Goal: Complete application form

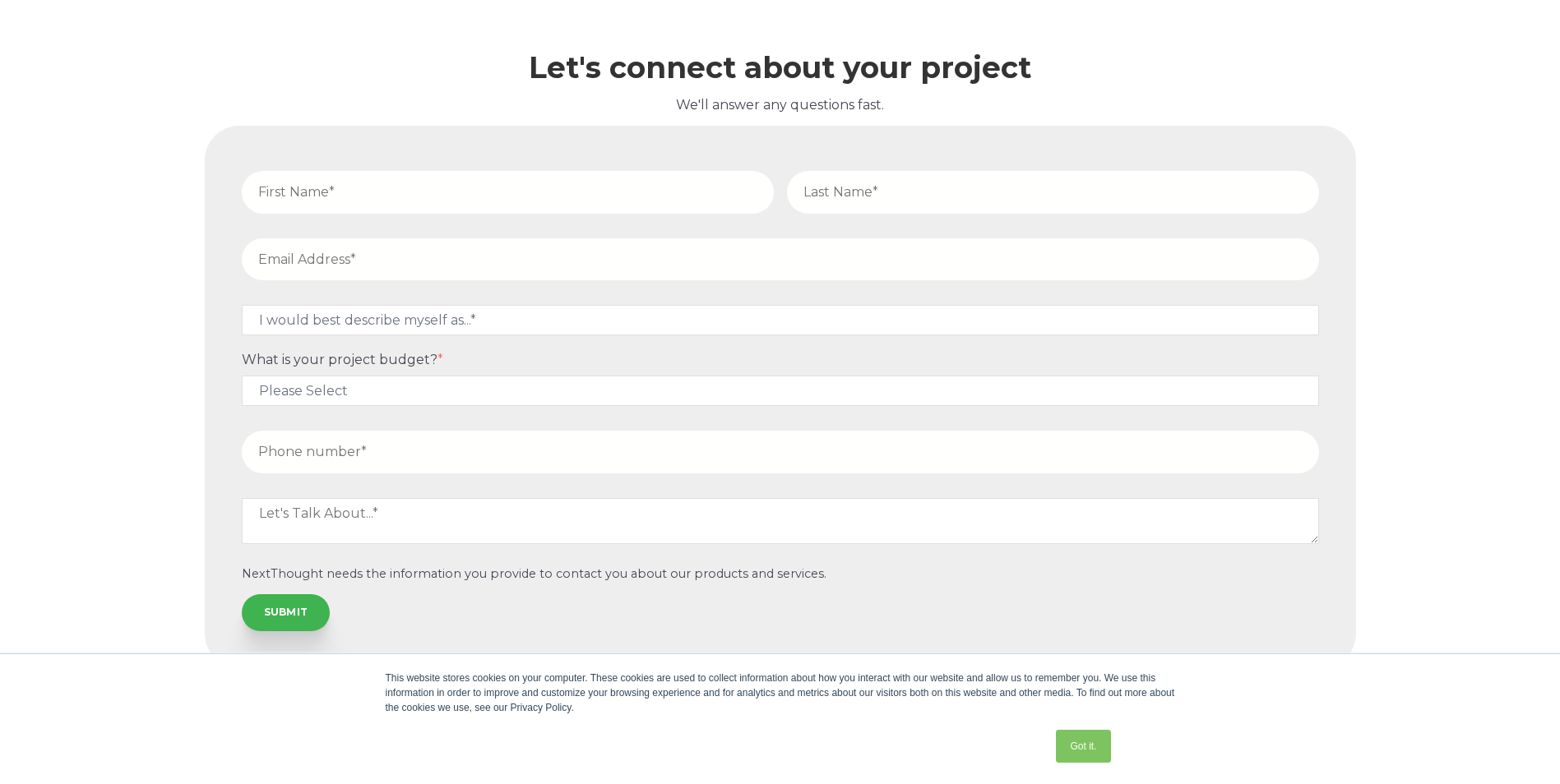
scroll to position [5118, 0]
click at [1063, 740] on link "Got it." at bounding box center [1082, 747] width 55 height 33
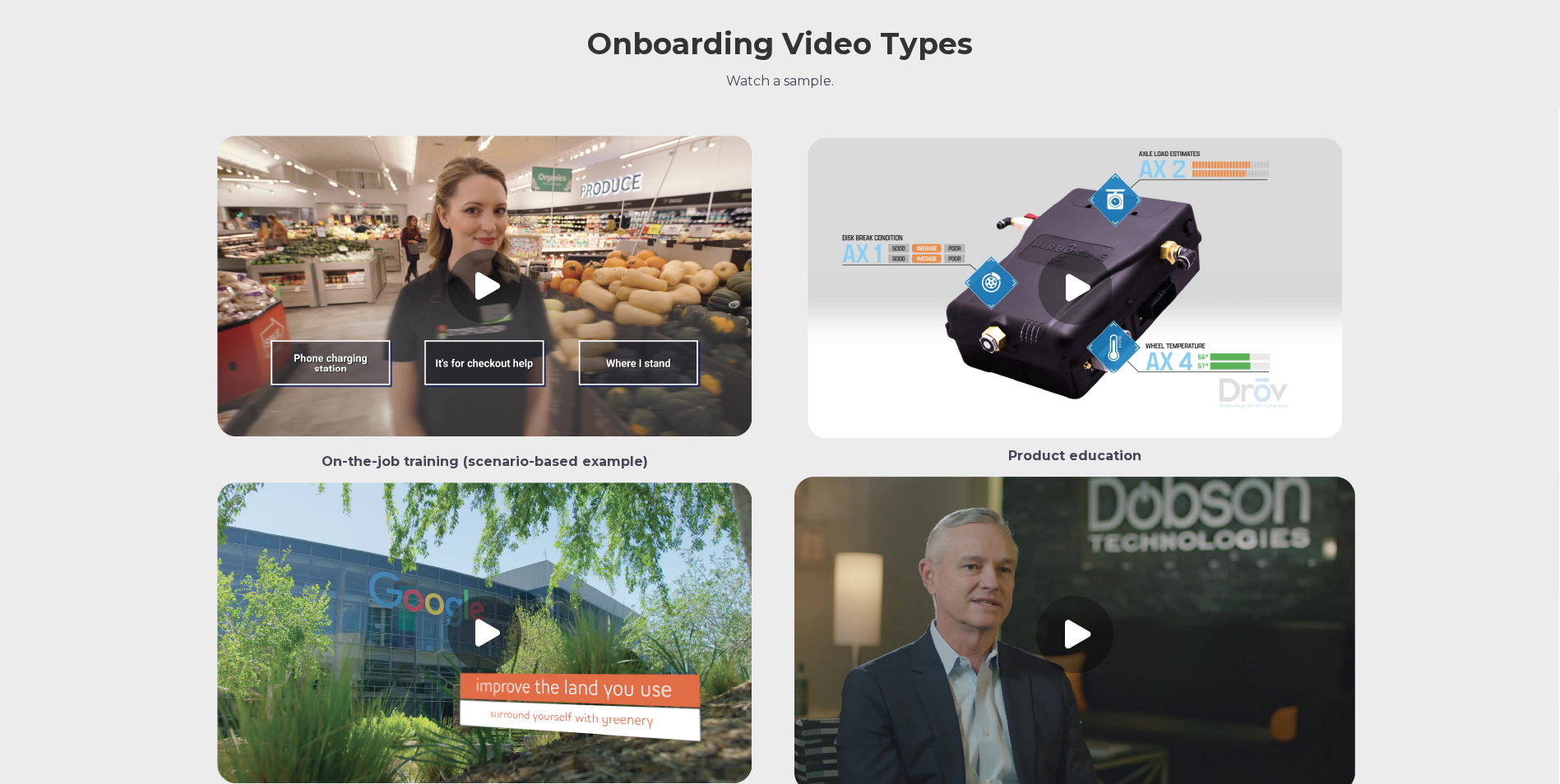
scroll to position [1665, 0]
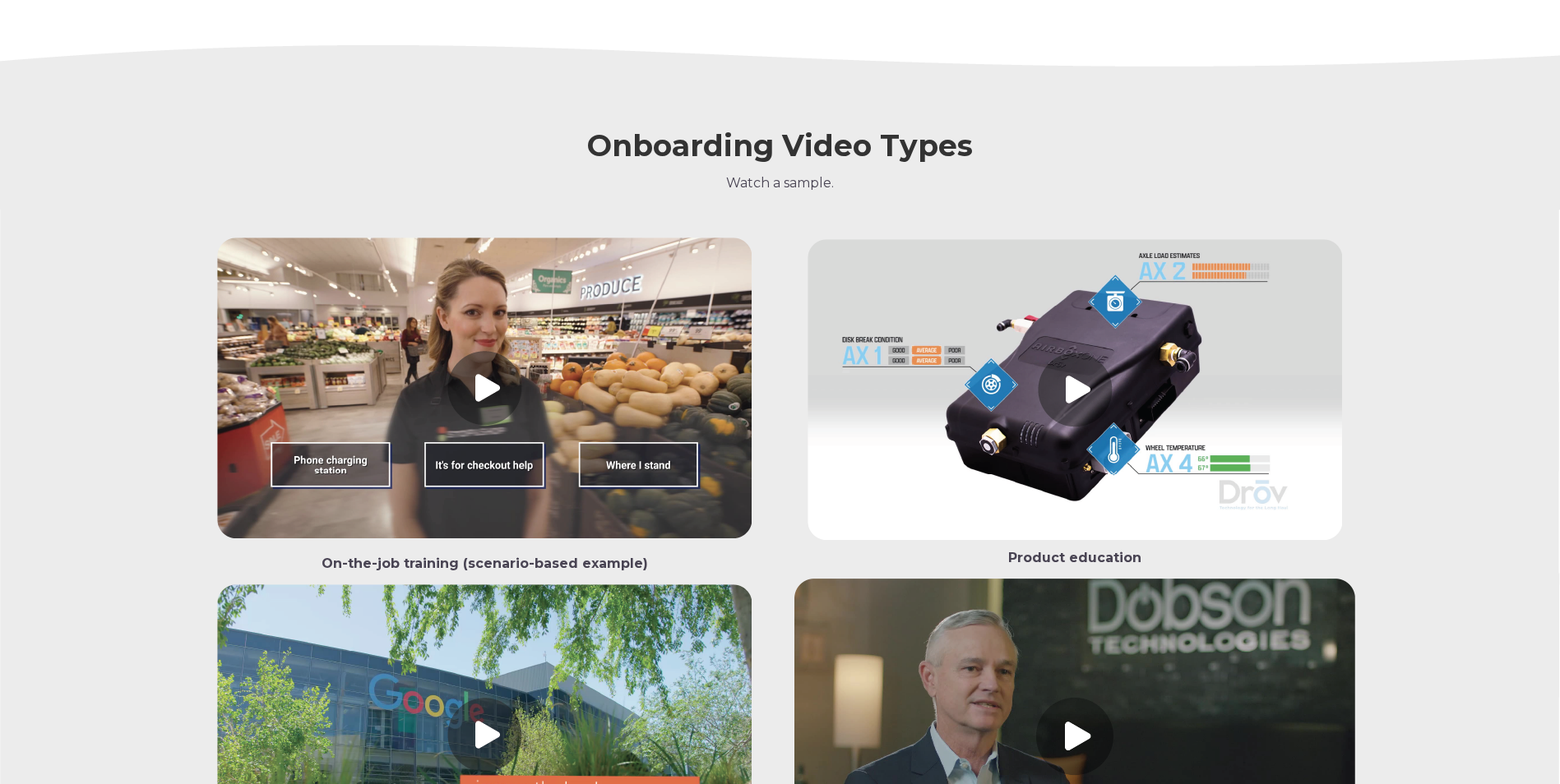
click at [502, 389] on link at bounding box center [485, 392] width 561 height 308
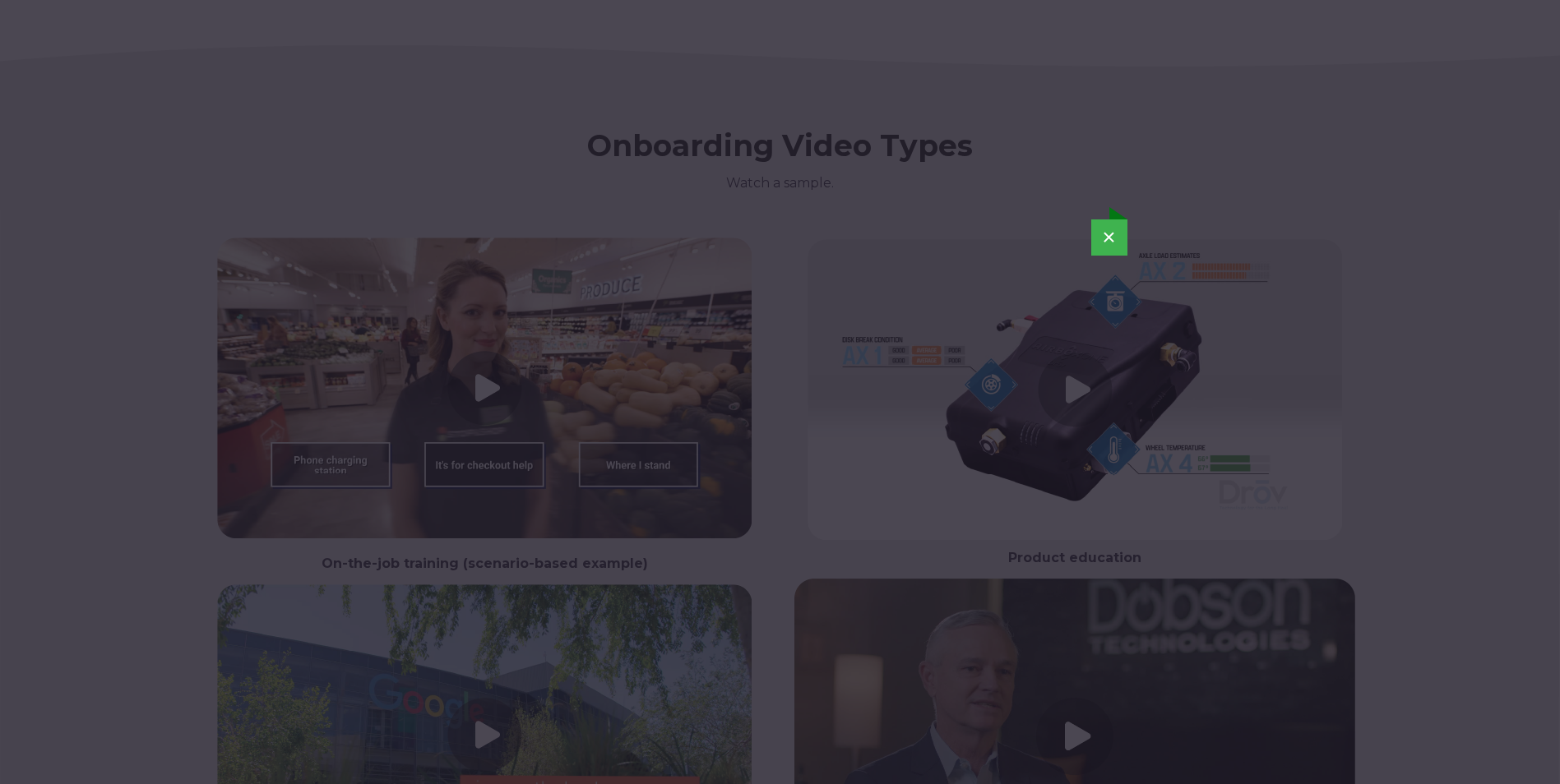
click at [1120, 232] on button "×" at bounding box center [1108, 237] width 36 height 36
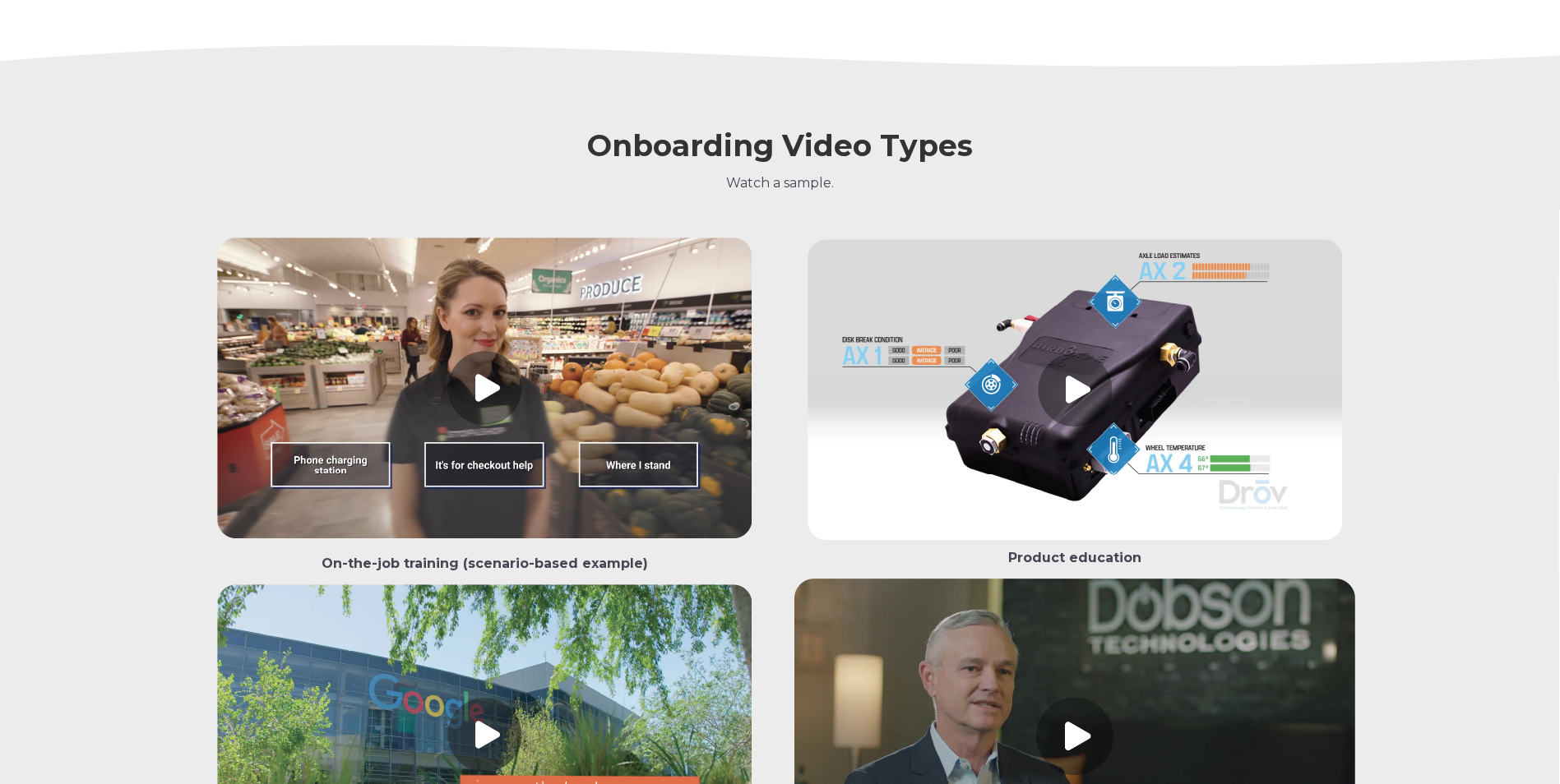
click at [1090, 404] on link at bounding box center [1075, 392] width 561 height 308
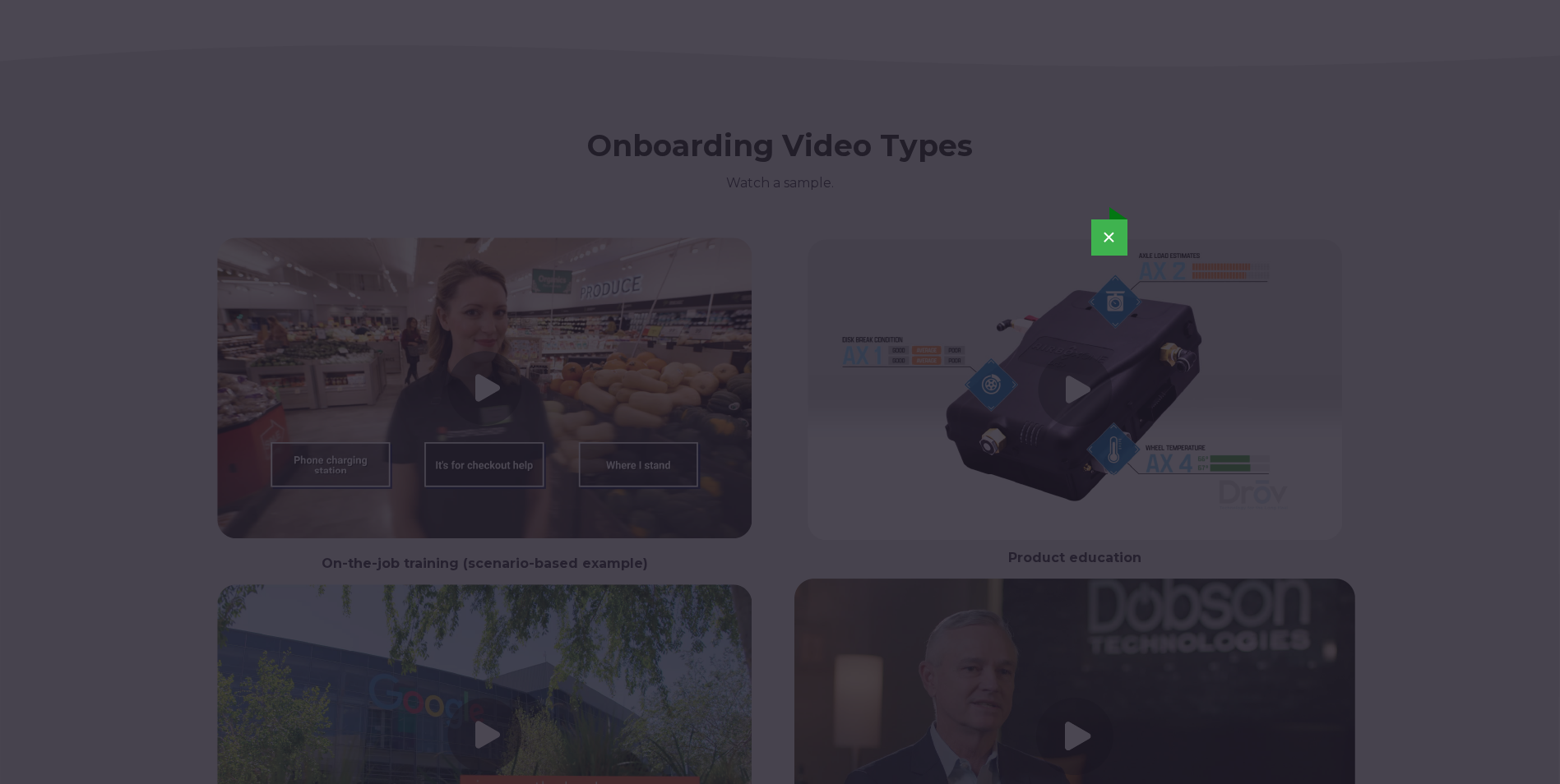
click at [1115, 239] on button "×" at bounding box center [1108, 237] width 36 height 36
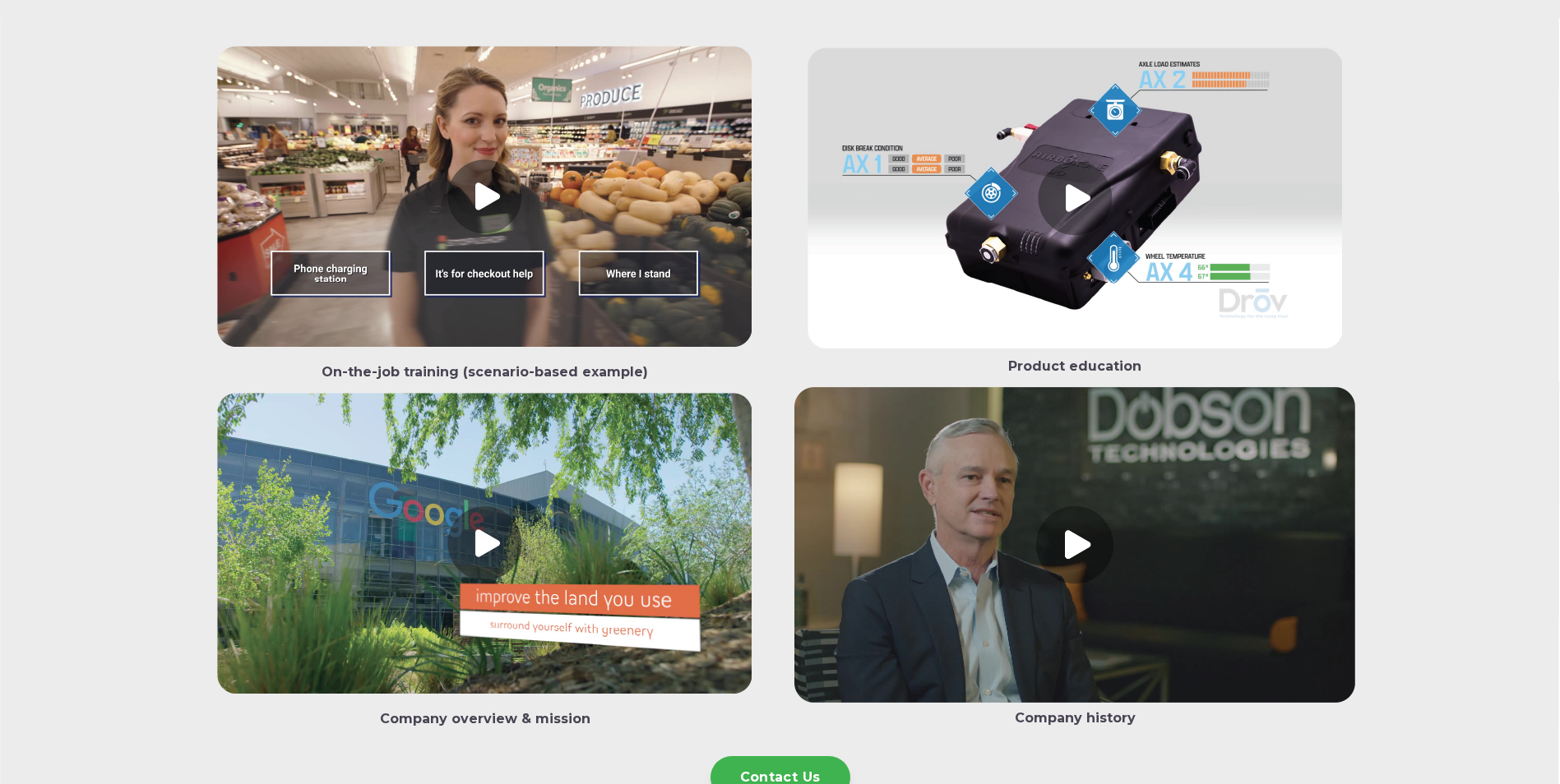
scroll to position [1912, 0]
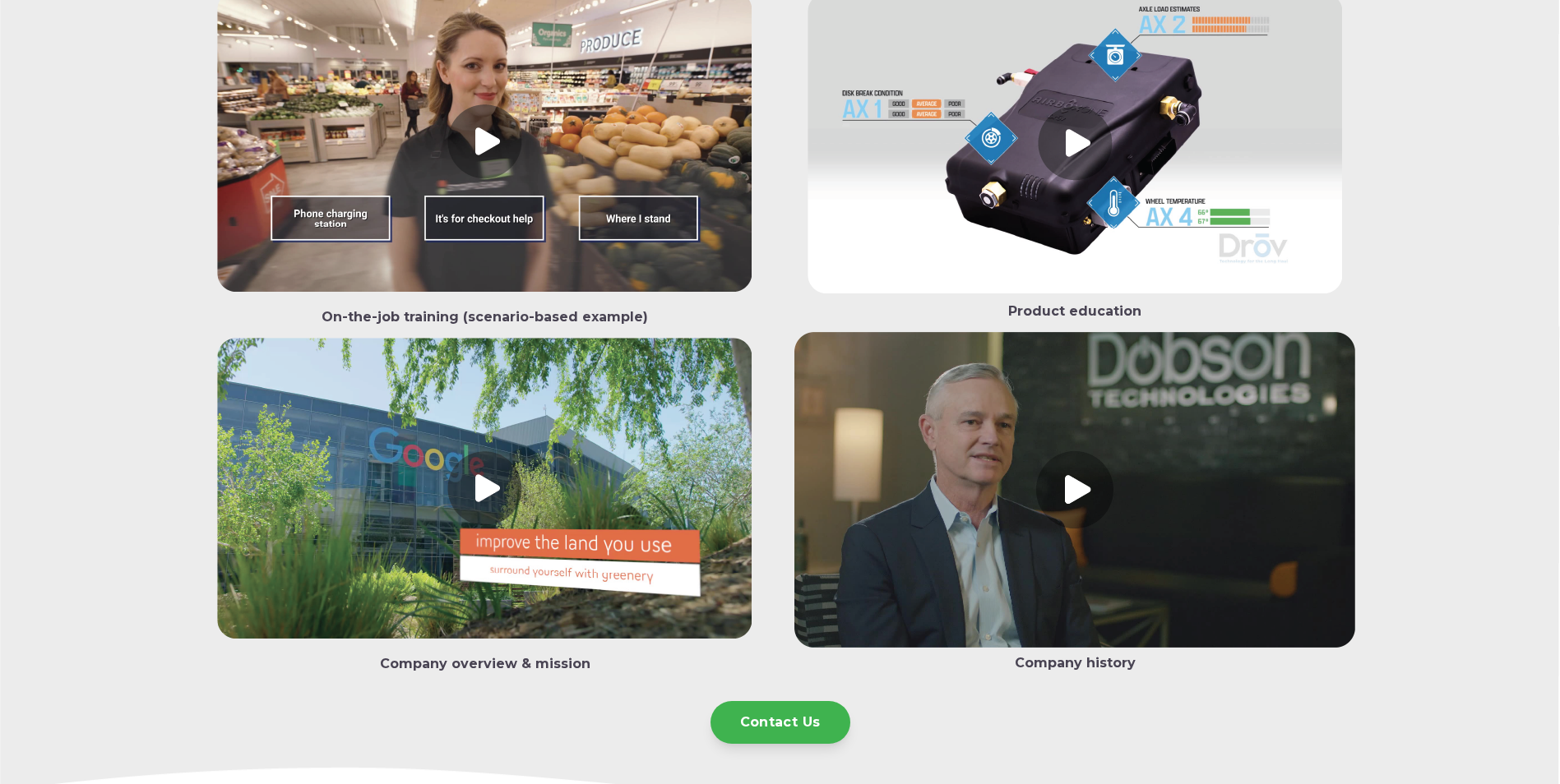
click at [483, 495] on link at bounding box center [485, 492] width 561 height 308
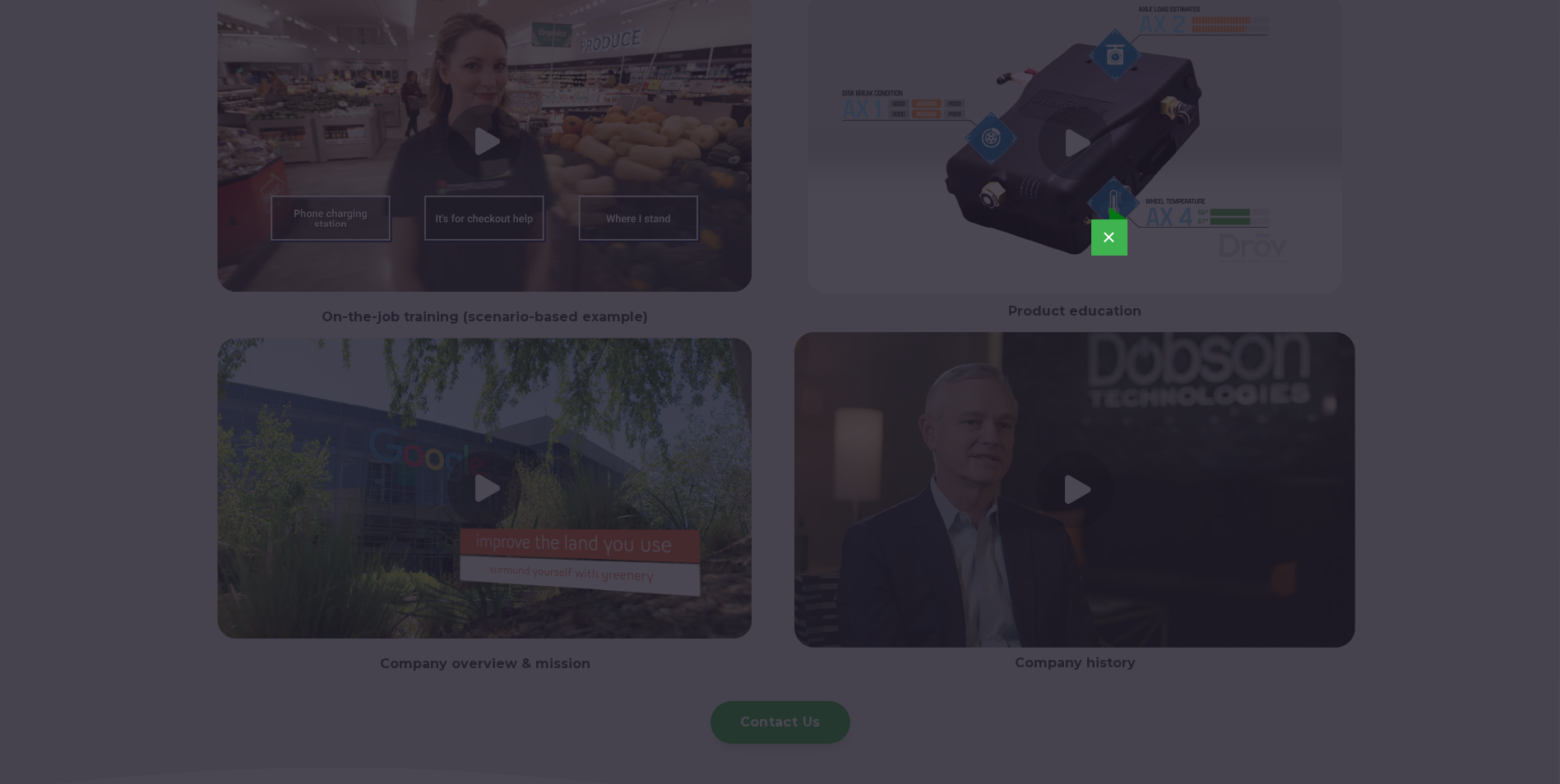
click at [1116, 235] on button "×" at bounding box center [1108, 237] width 36 height 36
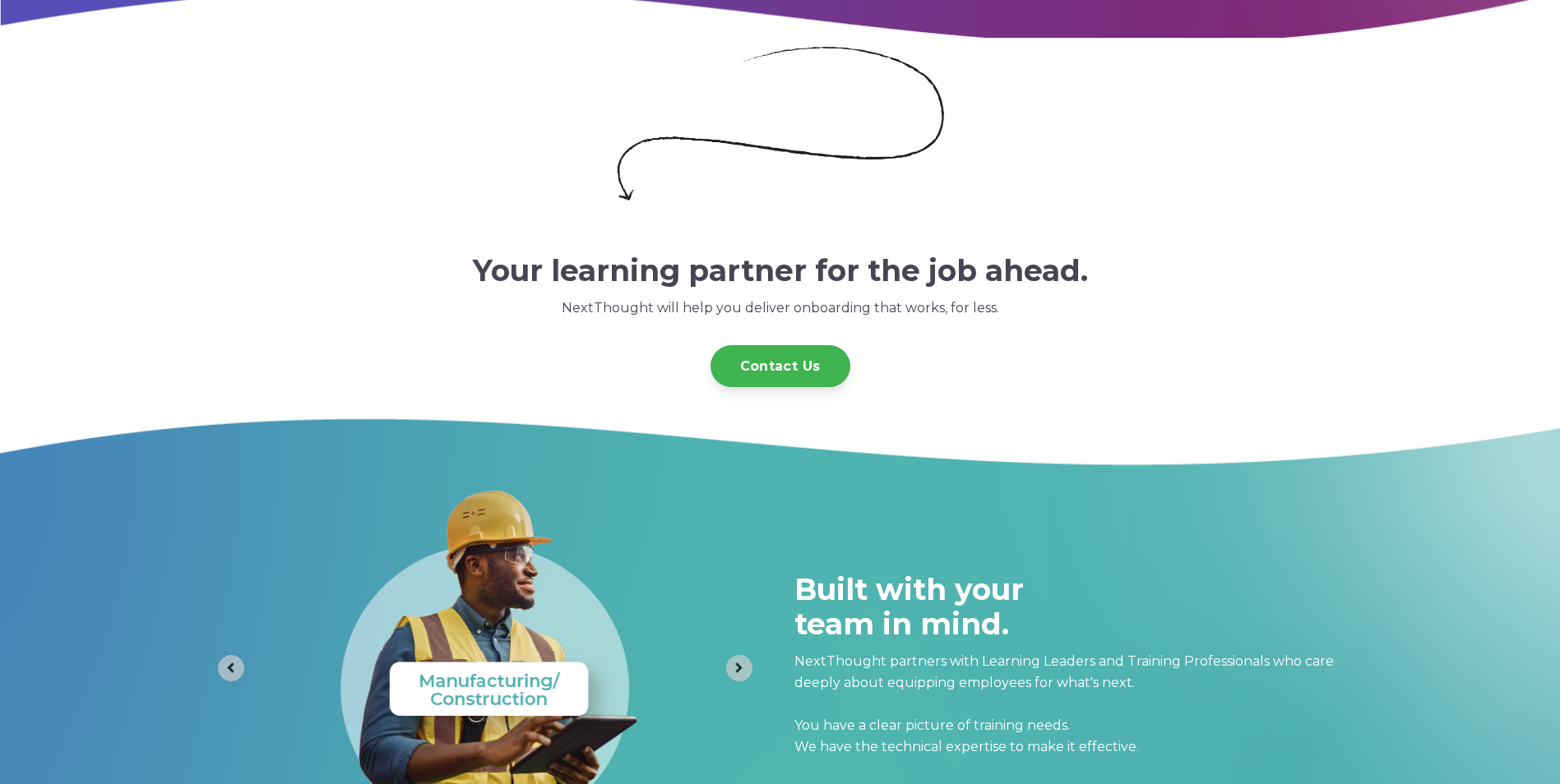
scroll to position [4028, 0]
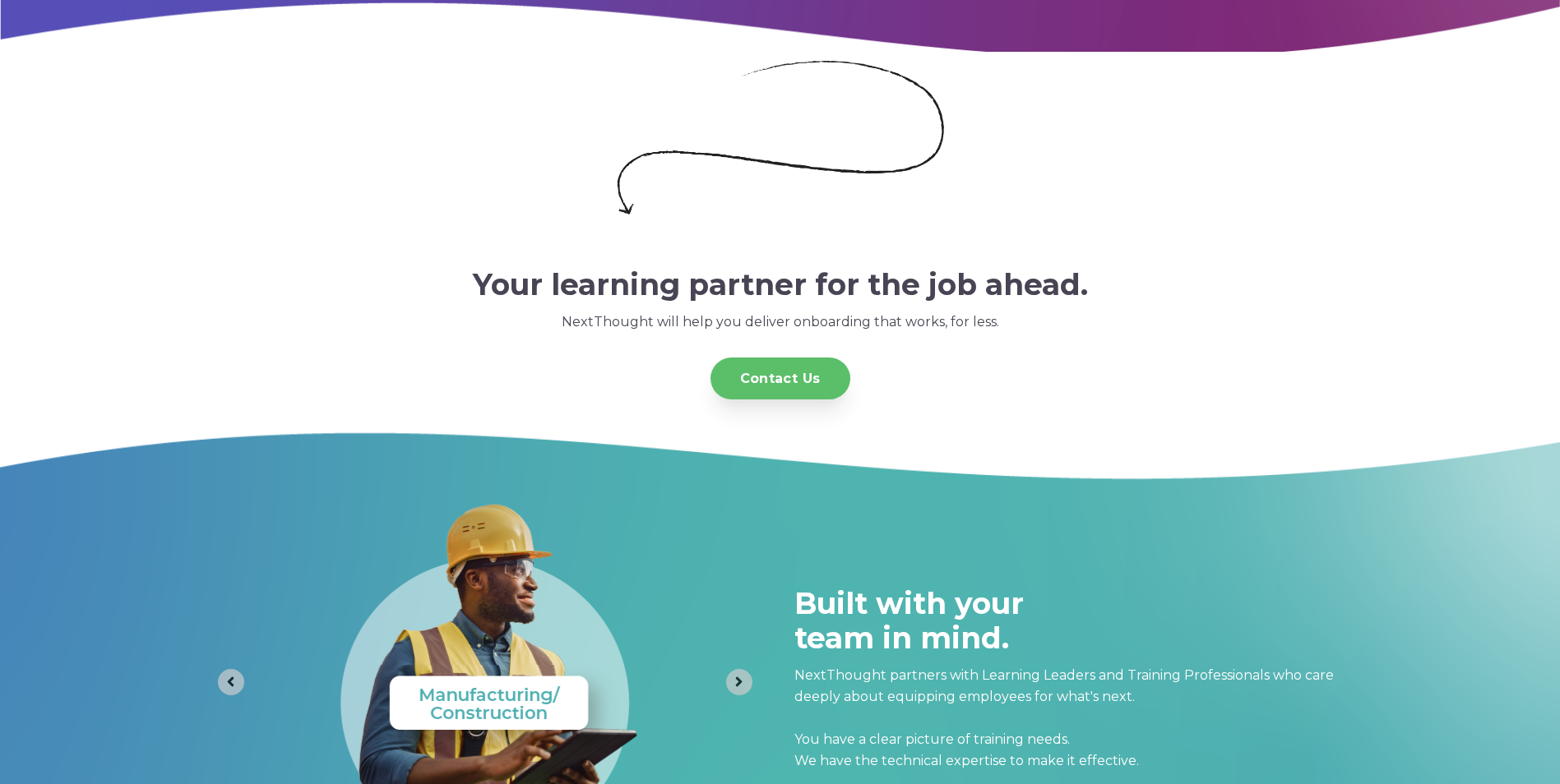
click at [804, 398] on link "Contact Us" at bounding box center [780, 378] width 140 height 42
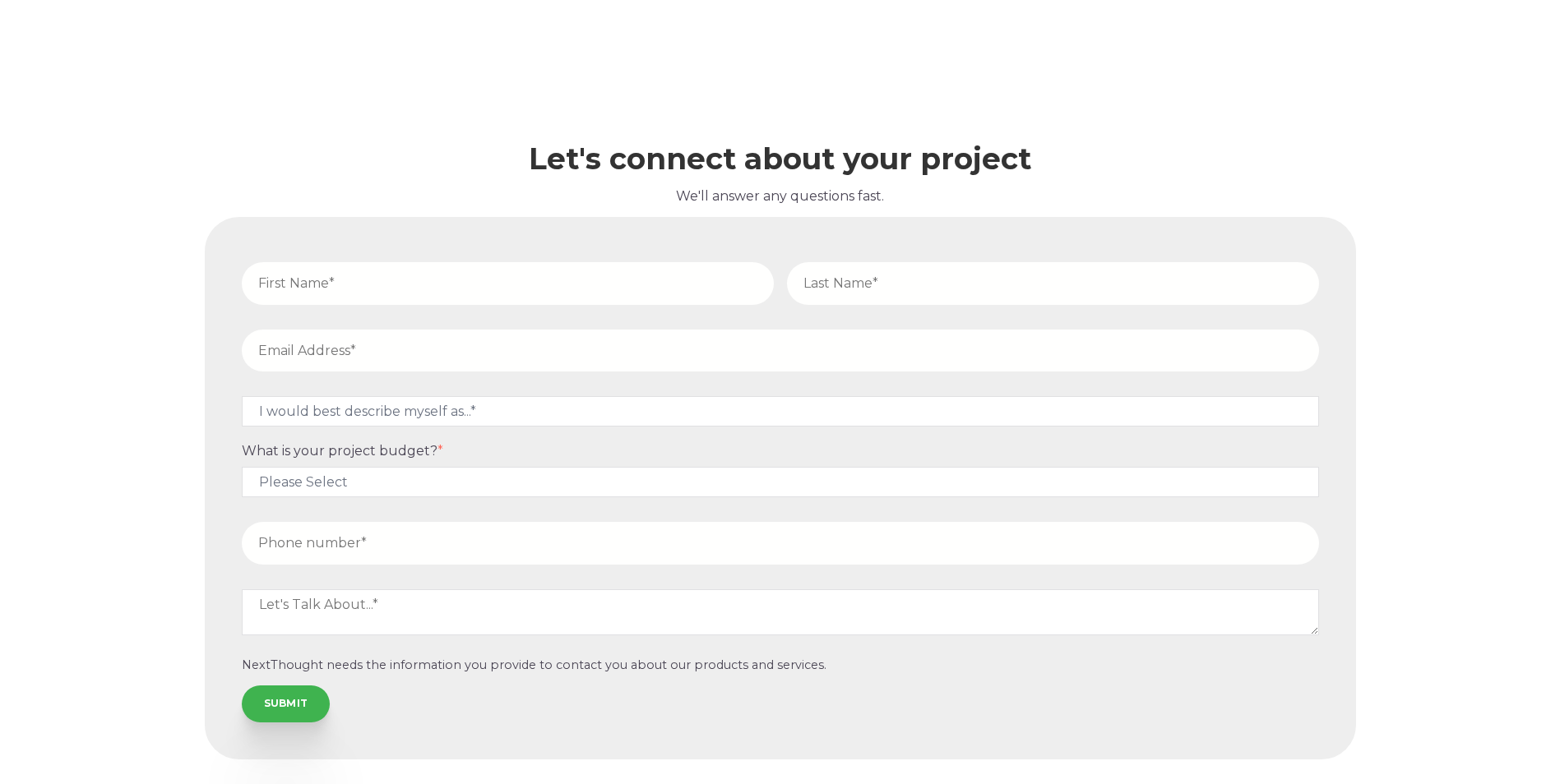
scroll to position [5118, 0]
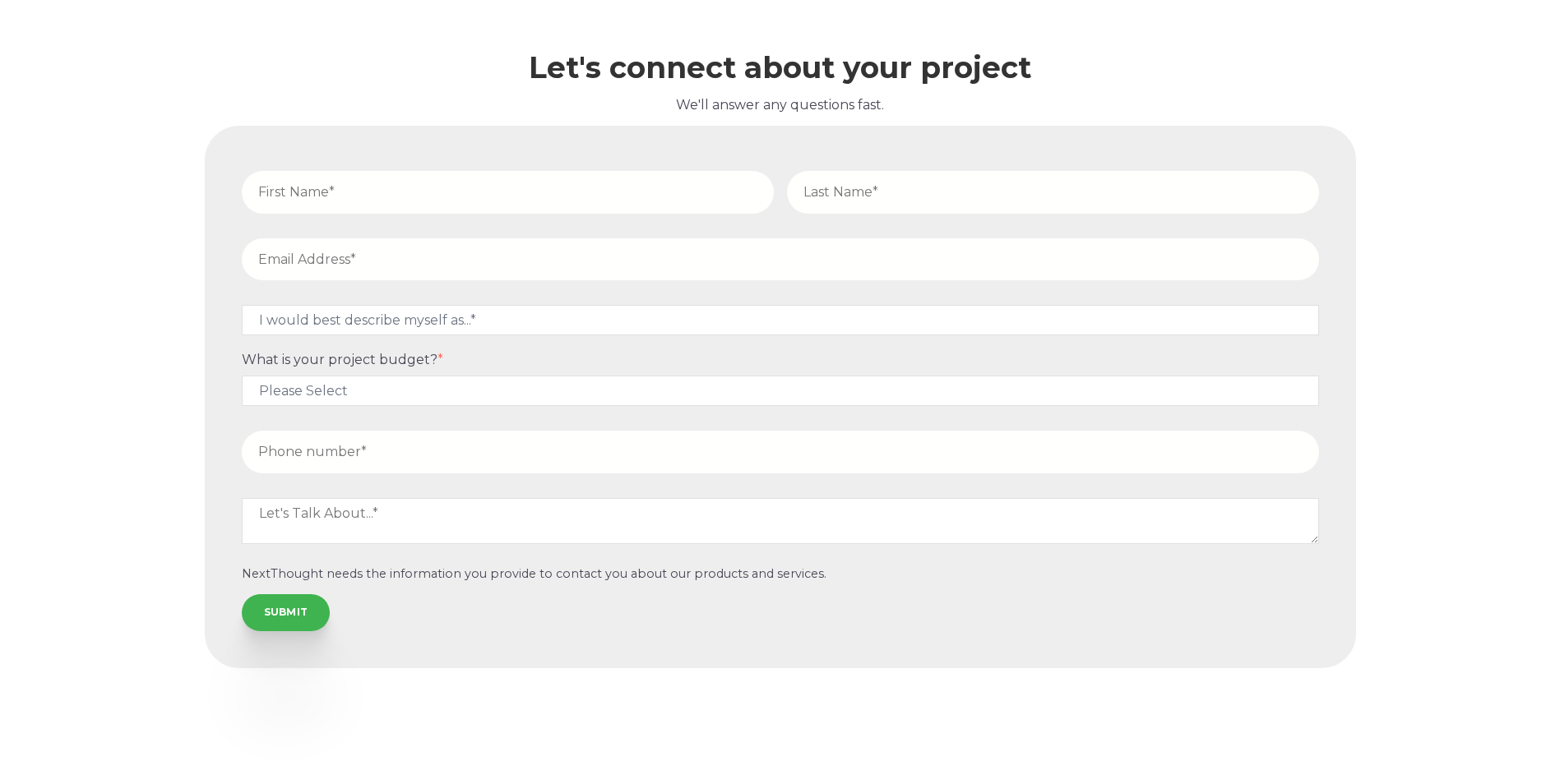
click at [499, 194] on input "text" at bounding box center [507, 192] width 532 height 42
type input "Caitlin"
type input "[PERSON_NAME]"
type input "[EMAIL_ADDRESS][DOMAIN_NAME]"
click at [579, 312] on select "I would best describe myself as...* Other I am an executive or owner of a compa…" at bounding box center [780, 319] width 1077 height 31
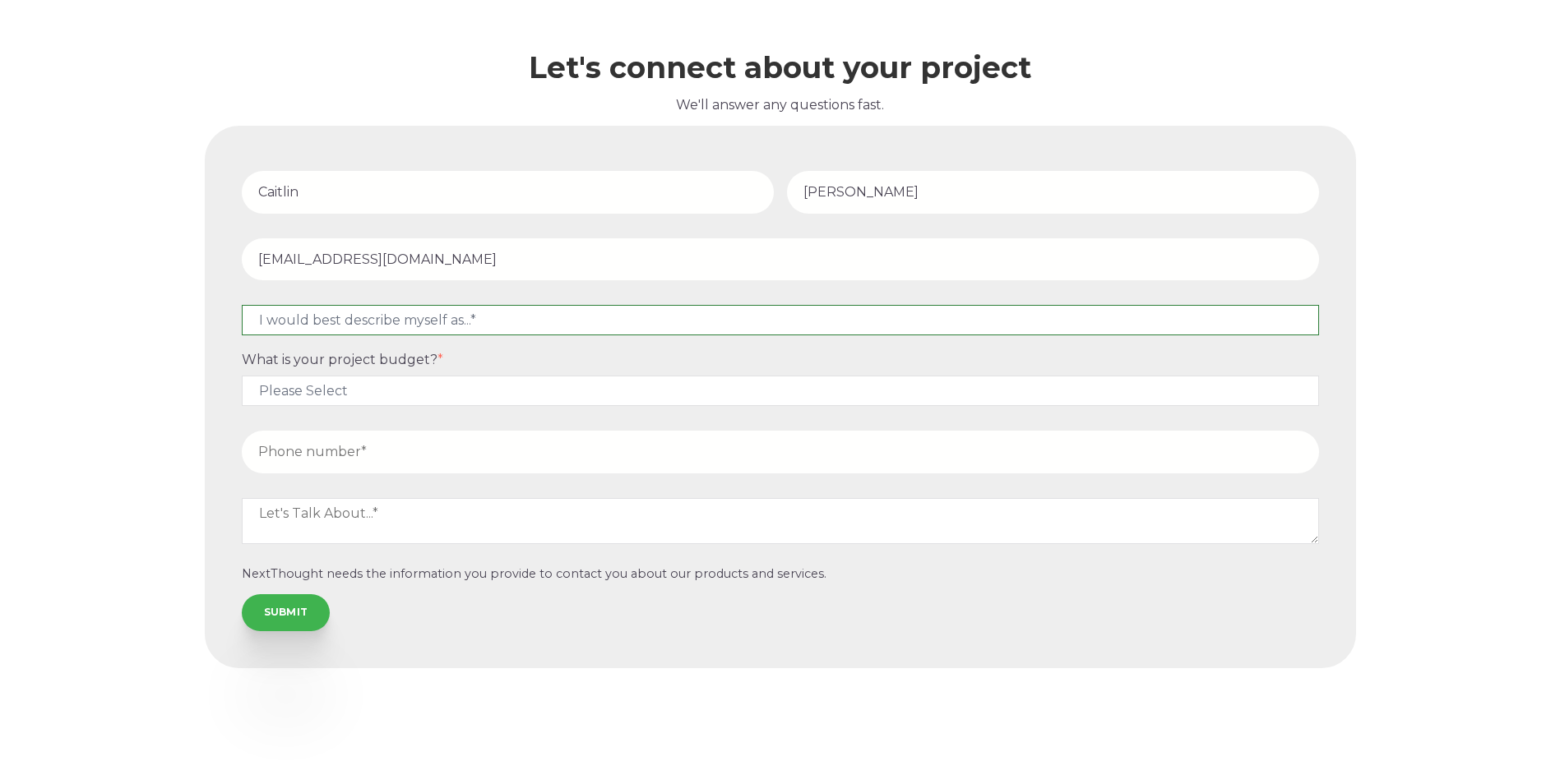
select select "persona_9"
click at [242, 305] on select "I would best describe myself as...* Other I am an executive or owner of a compa…" at bounding box center [780, 319] width 1077 height 31
click at [365, 398] on select "Please Select $5,000 - $15,000 $15,000 - $25,000 $25,000 - $50,000 $50,000+" at bounding box center [780, 391] width 1077 height 31
select select "$5,000 - $15,000"
click at [242, 376] on select "Please Select $5,000 - $15,000 $15,000 - $25,000 $25,000 - $50,000 $50,000+" at bounding box center [780, 391] width 1077 height 31
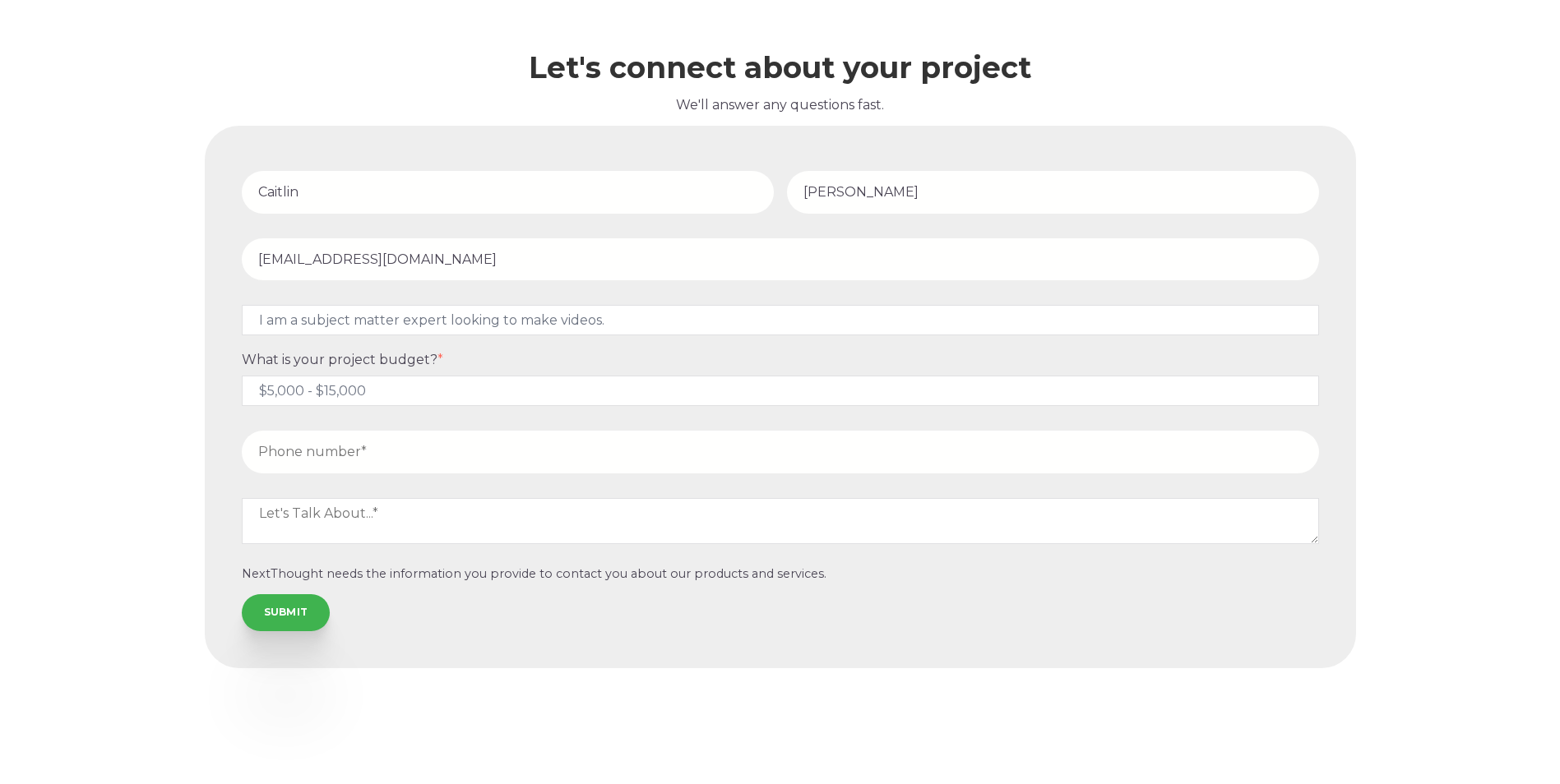
click at [419, 451] on input "tel" at bounding box center [780, 451] width 1077 height 42
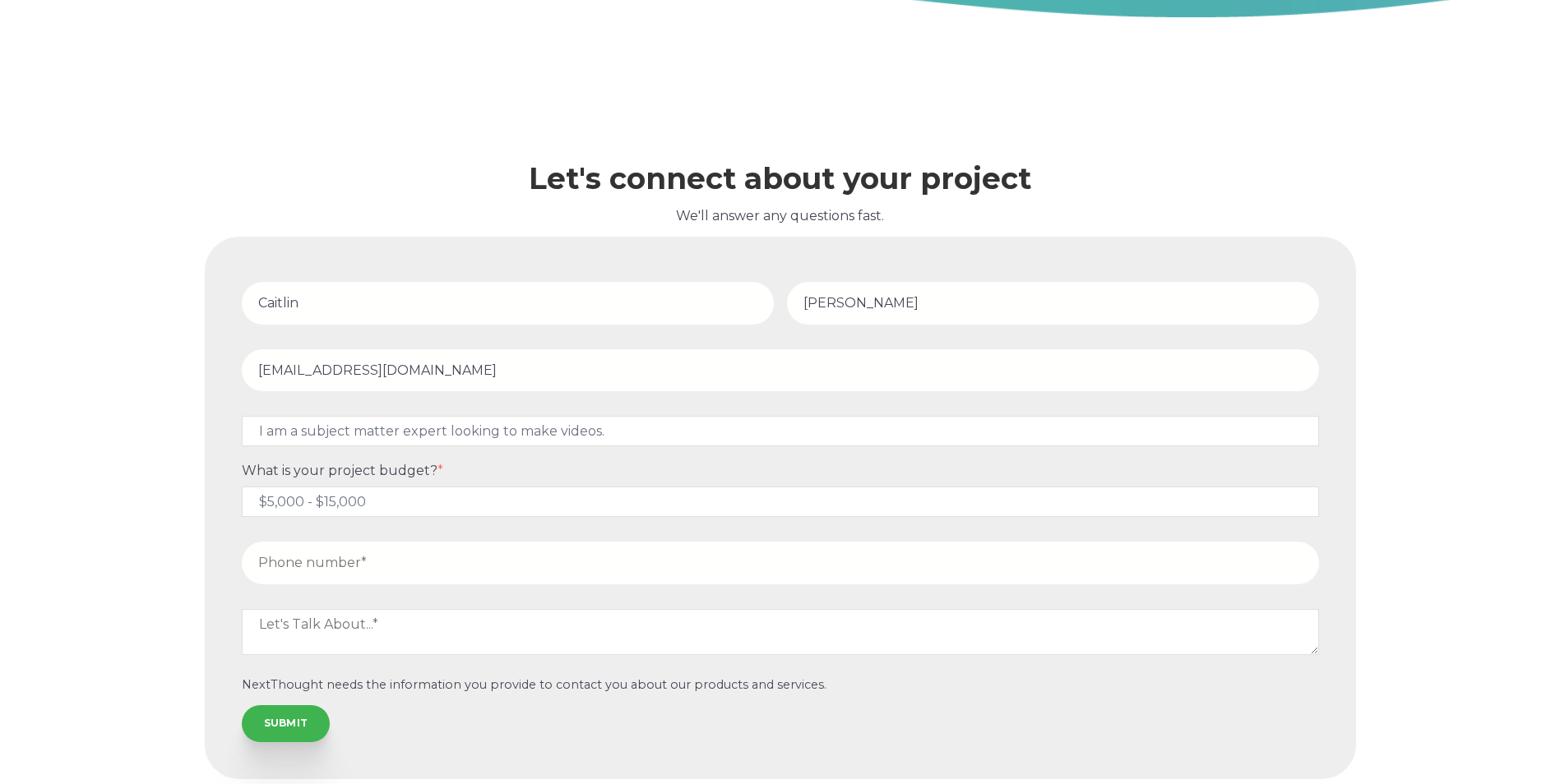
scroll to position [5035, 0]
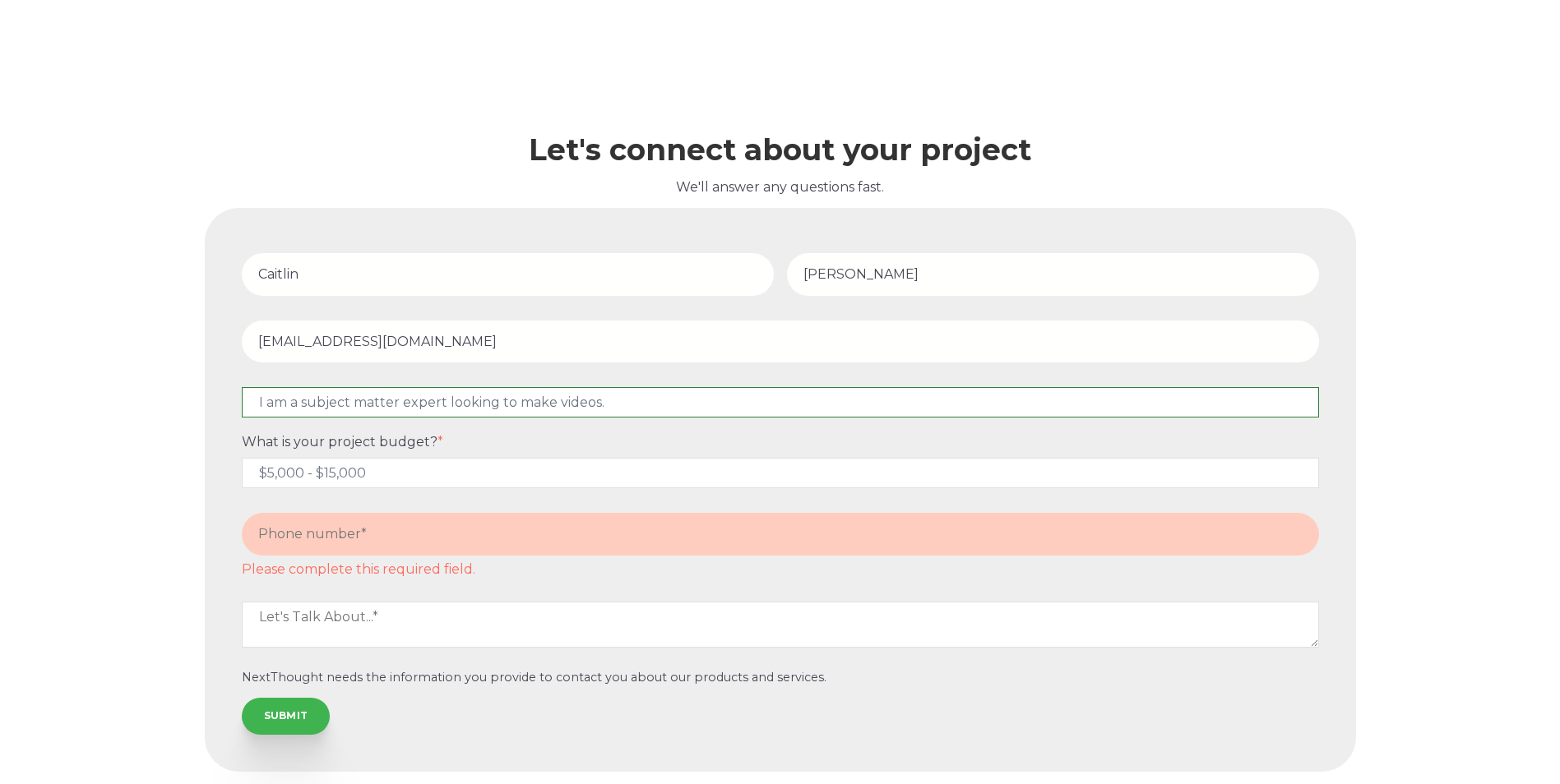
click at [648, 407] on select "I would best describe myself as...* Other I am an executive or owner of a compa…" at bounding box center [780, 402] width 1077 height 31
select select "persona_10"
click at [242, 387] on select "I would best describe myself as...* Other I am an executive or owner of a compa…" at bounding box center [780, 402] width 1077 height 31
click at [505, 552] on input "tel" at bounding box center [780, 533] width 1077 height 42
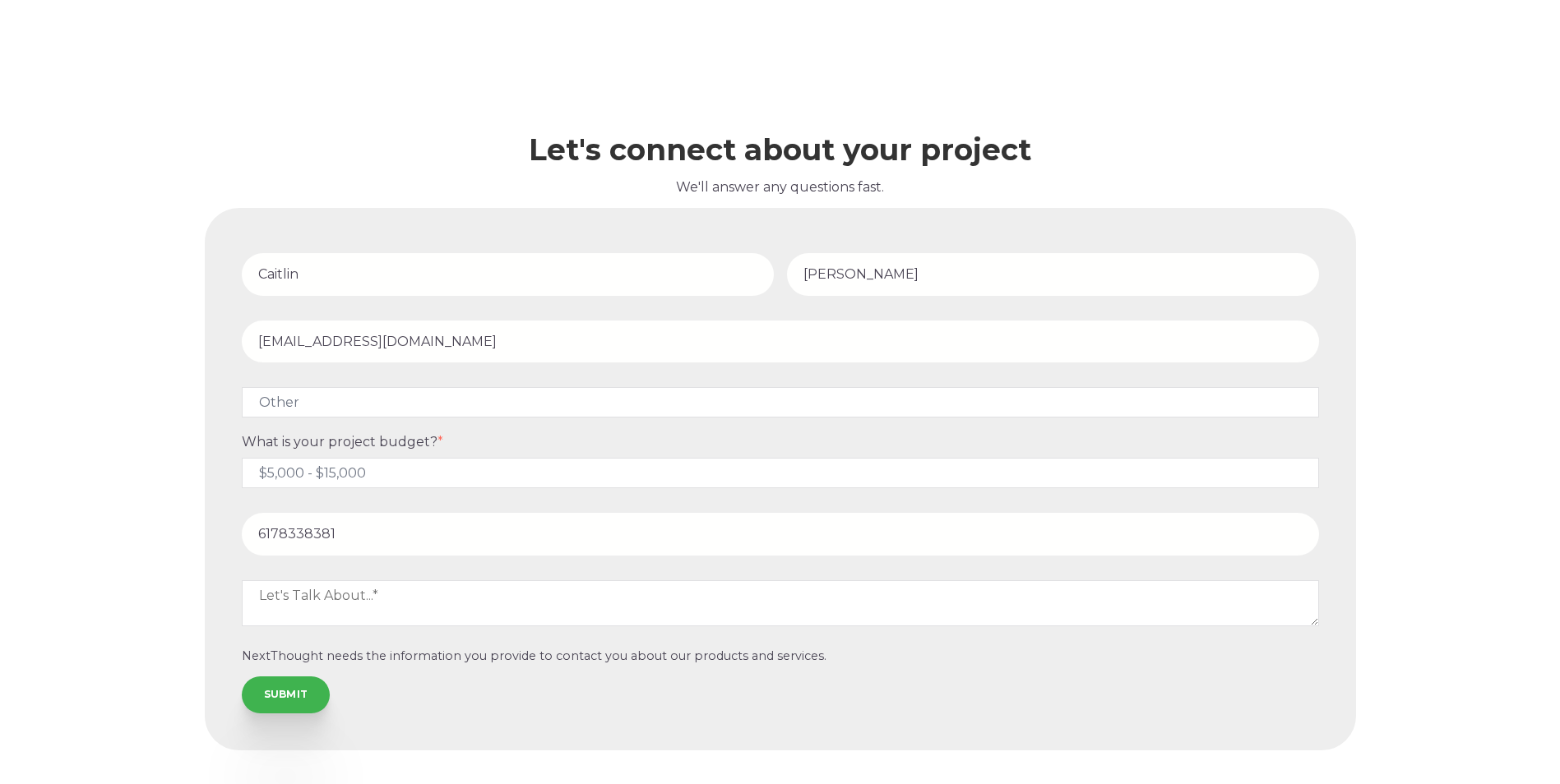
type input "6178338381"
click at [430, 620] on textarea at bounding box center [780, 604] width 1077 height 46
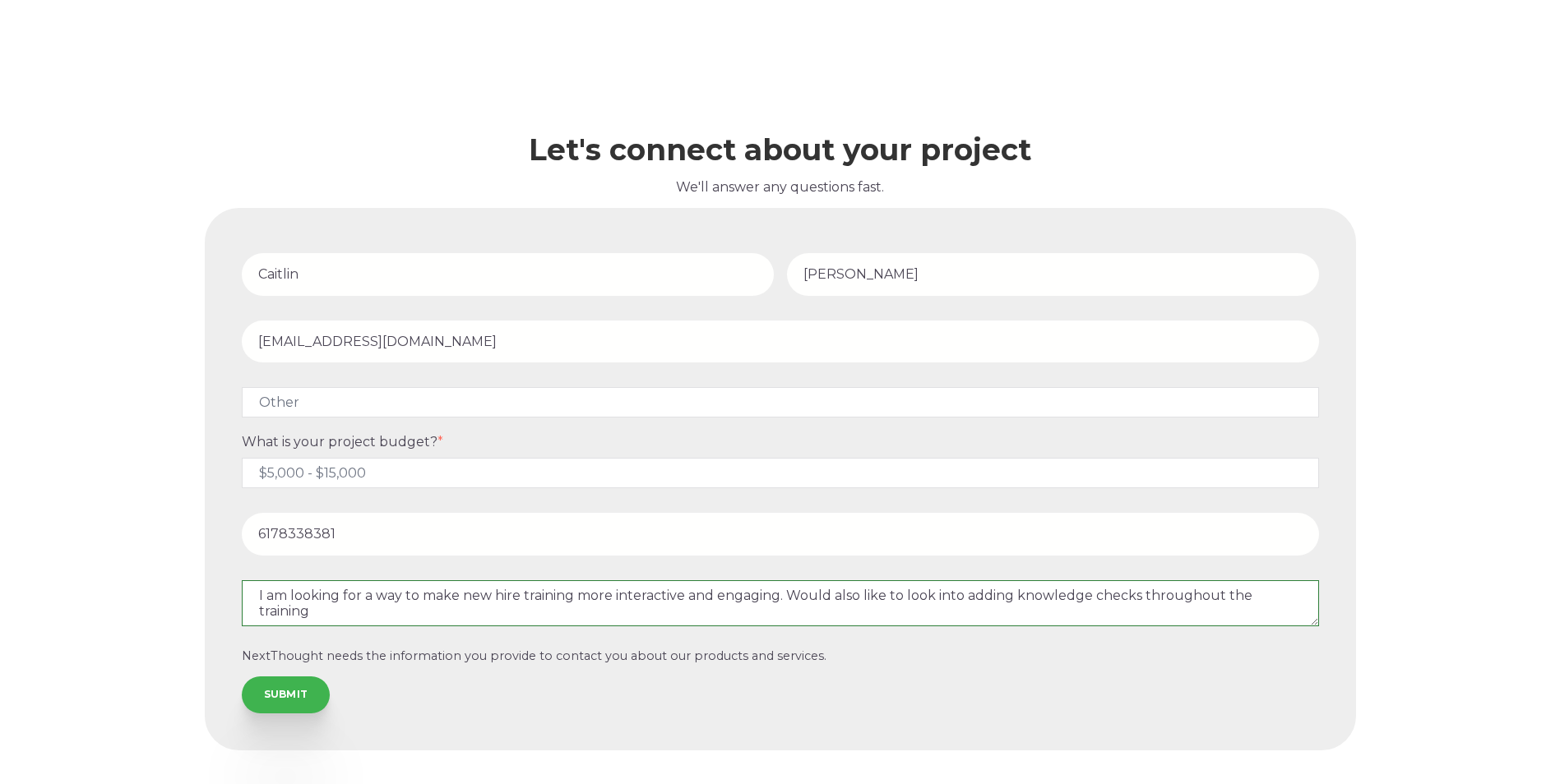
click at [334, 616] on textarea "I am looking for a way to make new hire training more interactive and engaging.…" at bounding box center [780, 604] width 1077 height 46
type textarea "I am looking for a way to make new hire training more interactive and engaging.…"
